Goal: Task Accomplishment & Management: Manage account settings

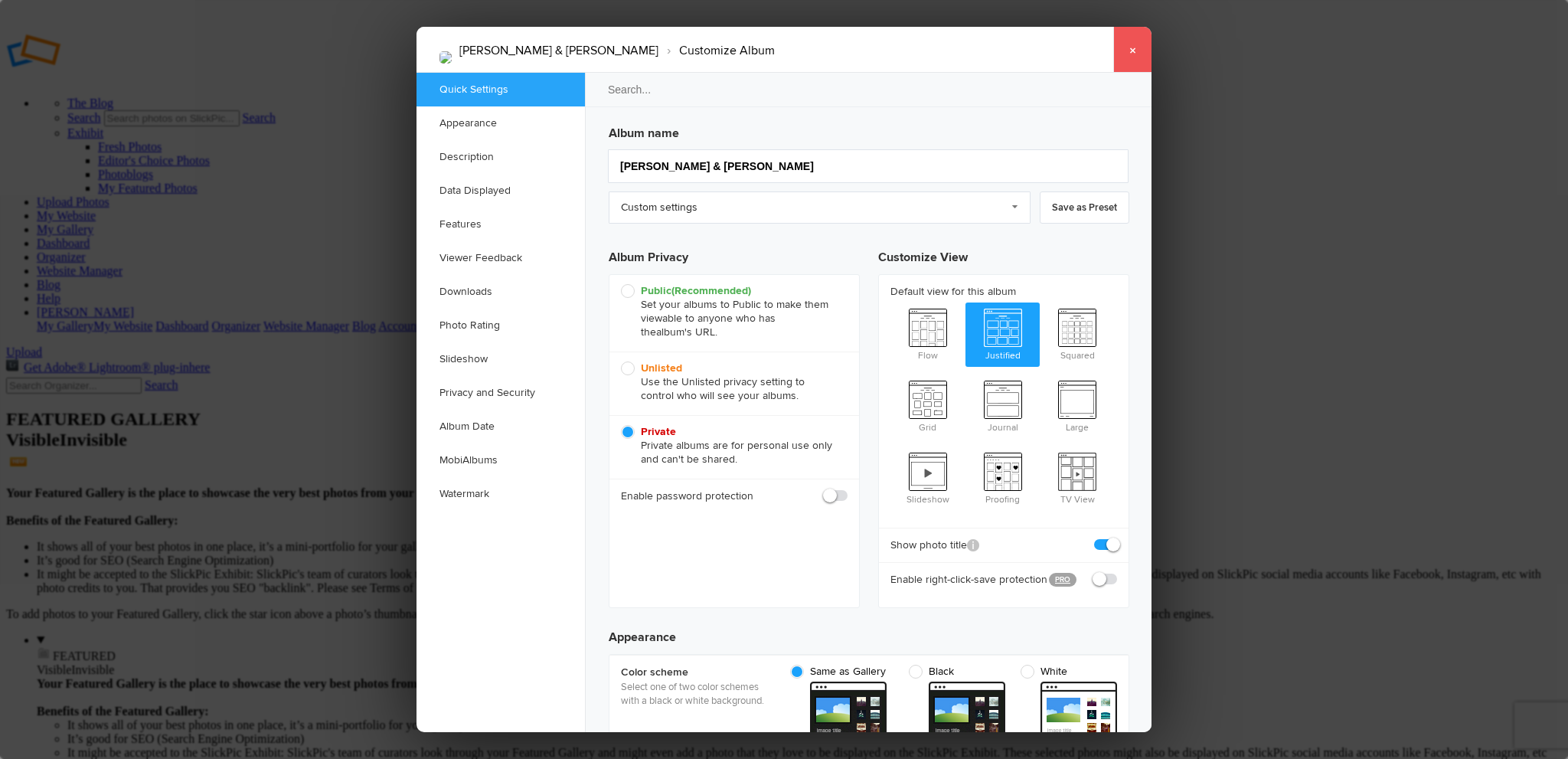
click at [1136, 52] on link "×" at bounding box center [1133, 50] width 38 height 46
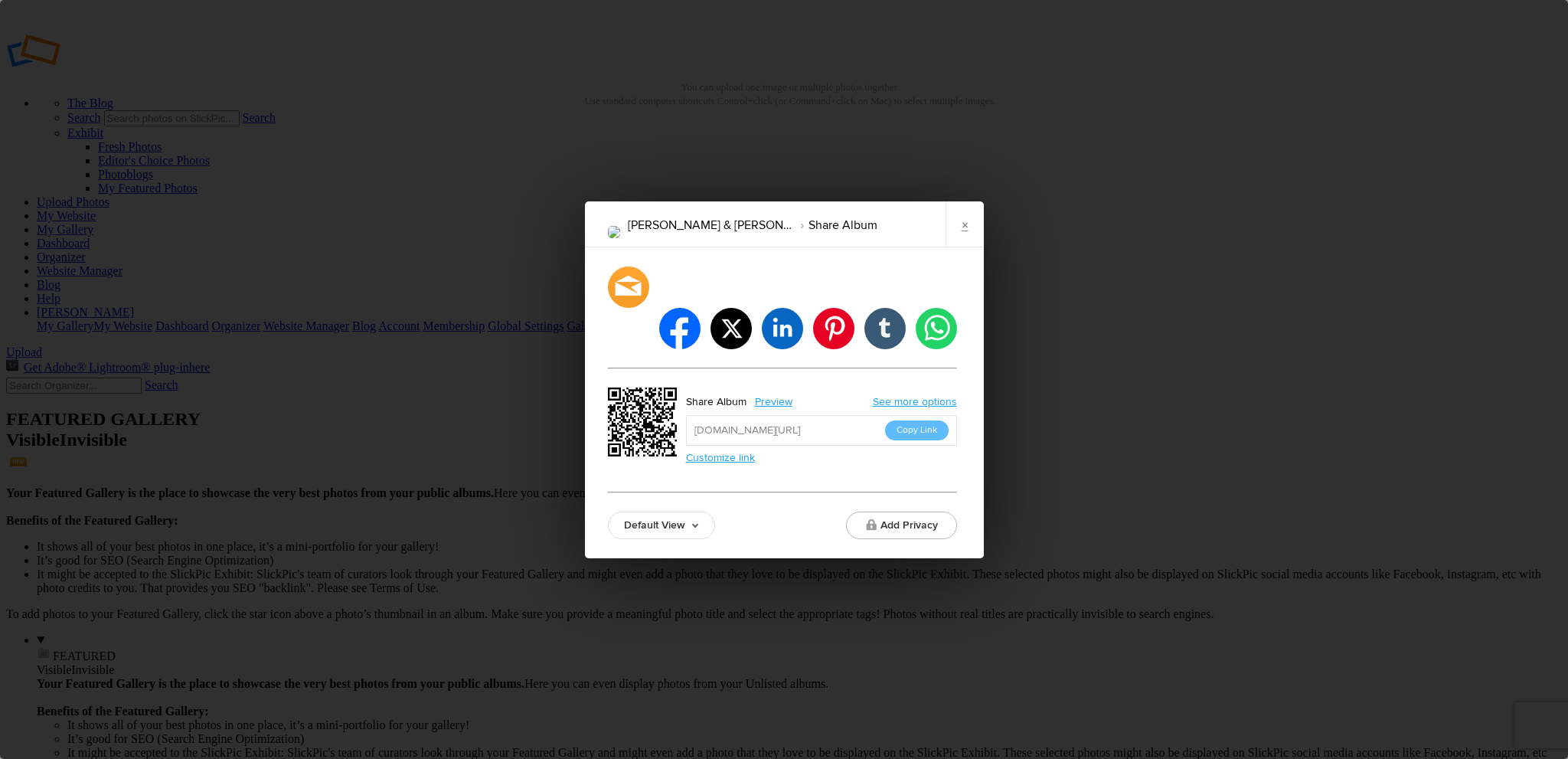
drag, startPoint x: 855, startPoint y: 407, endPoint x: 697, endPoint y: 414, distance: 158.2
click at [697, 415] on input "https://slickpic.us/18204191D4j-" at bounding box center [821, 430] width 271 height 31
click at [929, 309] on li "whatsapp" at bounding box center [936, 328] width 45 height 45
